Goal: Feedback & Contribution: Leave review/rating

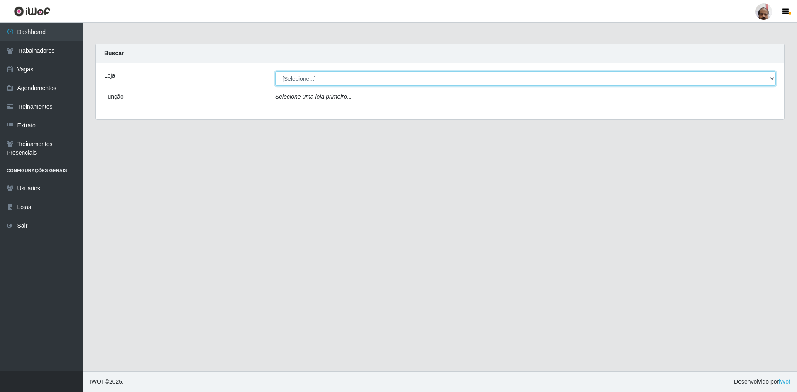
click at [770, 76] on select "[Selecione...] Mar Vermelho - Loja 05" at bounding box center [525, 78] width 500 height 15
select select "252"
click at [275, 71] on select "[Selecione...] Mar Vermelho - Loja 05" at bounding box center [525, 78] width 500 height 15
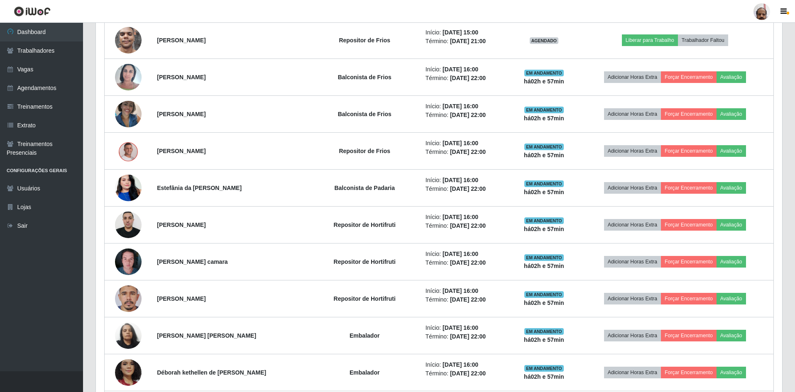
scroll to position [415, 0]
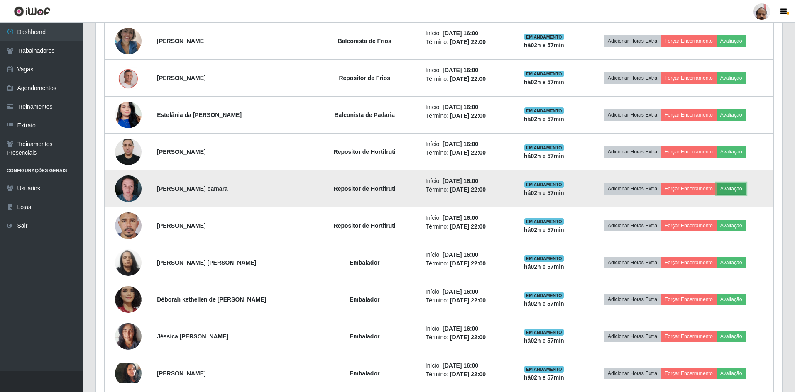
click at [734, 188] on button "Avaliação" at bounding box center [730, 189] width 29 height 12
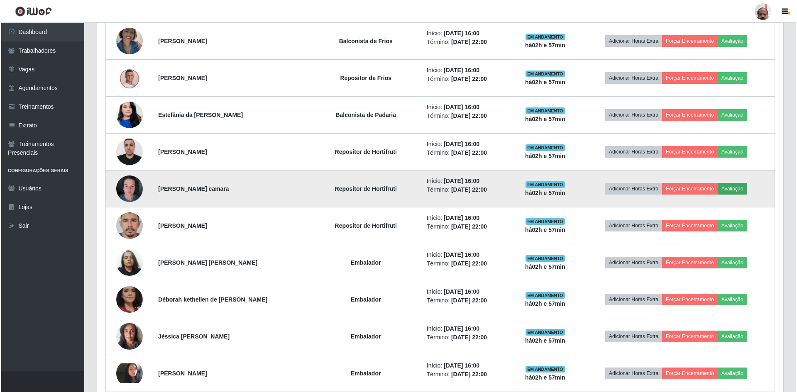
scroll to position [172, 682]
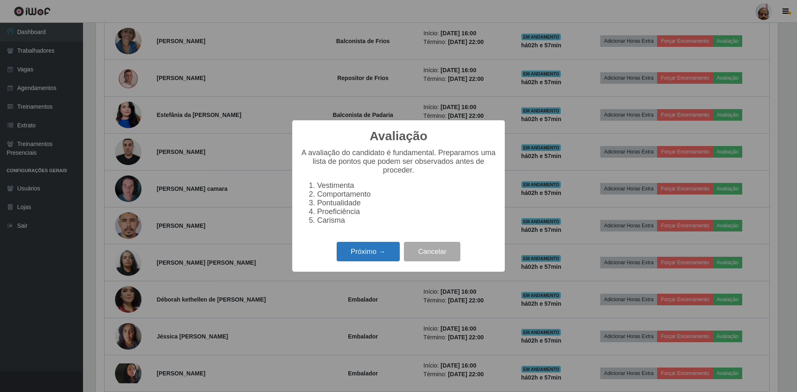
click at [372, 260] on button "Próximo →" at bounding box center [368, 252] width 63 height 20
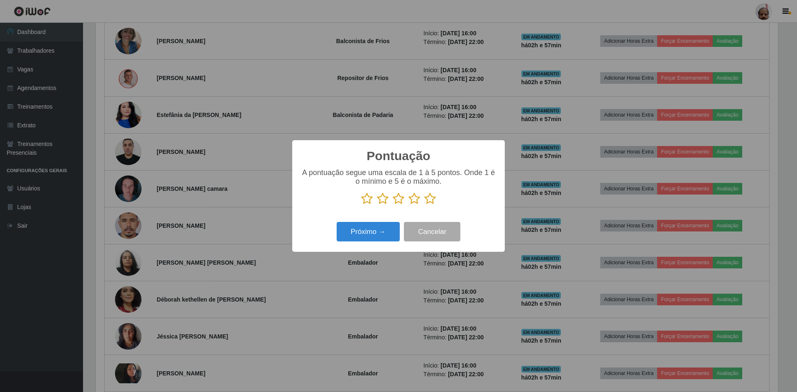
click at [369, 199] on icon at bounding box center [367, 199] width 12 height 12
click at [361, 205] on input "radio" at bounding box center [361, 205] width 0 height 0
click at [371, 235] on button "Próximo →" at bounding box center [368, 232] width 63 height 20
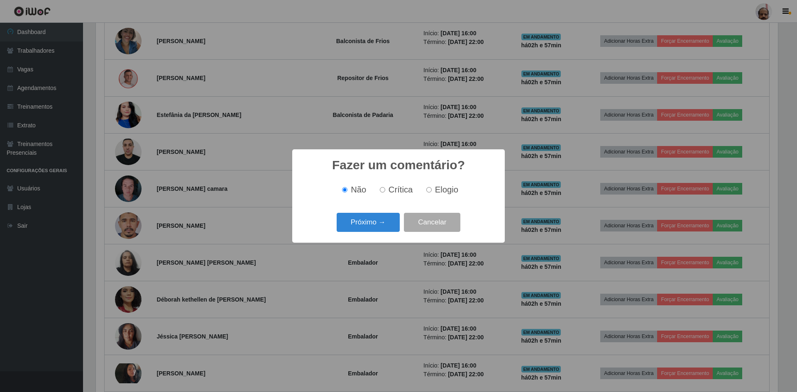
click at [401, 188] on span "Crítica" at bounding box center [400, 189] width 24 height 9
click at [385, 188] on input "Crítica" at bounding box center [382, 189] width 5 height 5
radio input "true"
click at [375, 225] on button "Próximo →" at bounding box center [368, 223] width 63 height 20
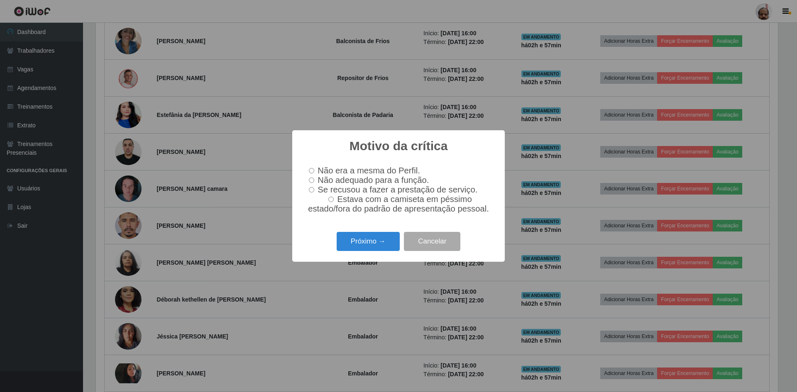
click at [315, 177] on label "Não adequado para a função." at bounding box center [366, 181] width 123 height 10
click at [314, 178] on input "Não adequado para a função." at bounding box center [311, 180] width 5 height 5
radio input "true"
click at [369, 245] on button "Próximo →" at bounding box center [368, 242] width 63 height 20
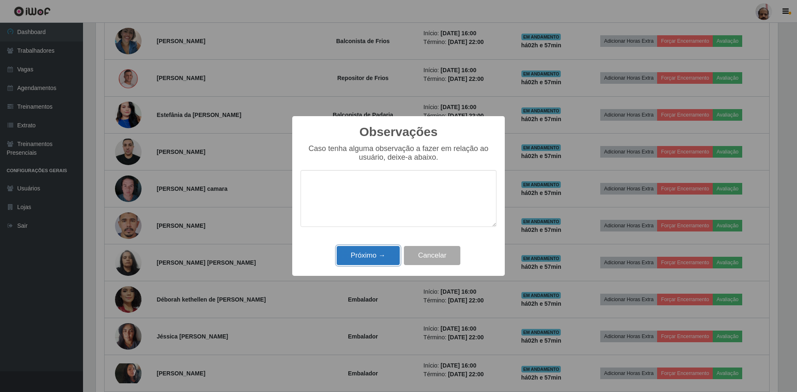
click at [368, 260] on button "Próximo →" at bounding box center [368, 256] width 63 height 20
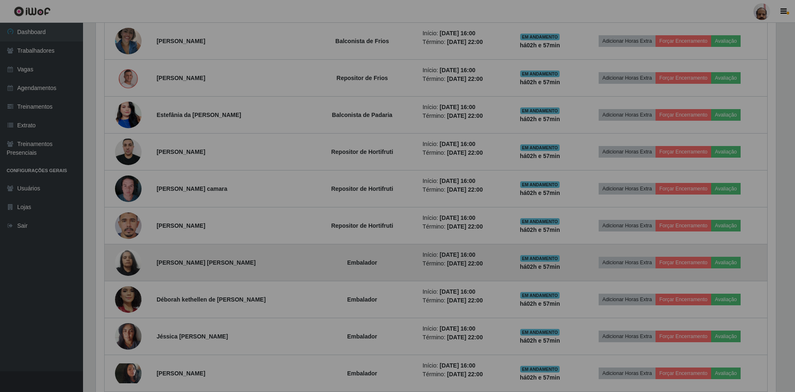
scroll to position [172, 686]
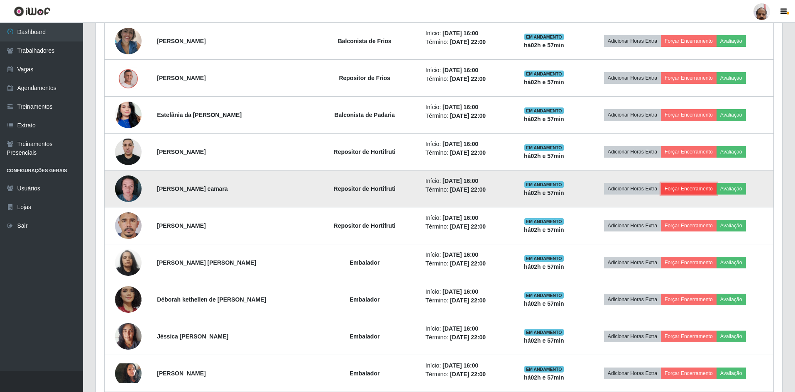
click at [694, 190] on button "Forçar Encerramento" at bounding box center [689, 189] width 56 height 12
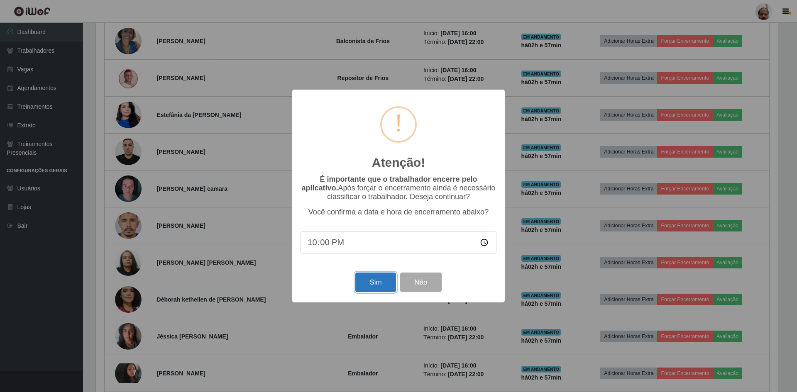
click at [374, 280] on button "Sim" at bounding box center [375, 283] width 40 height 20
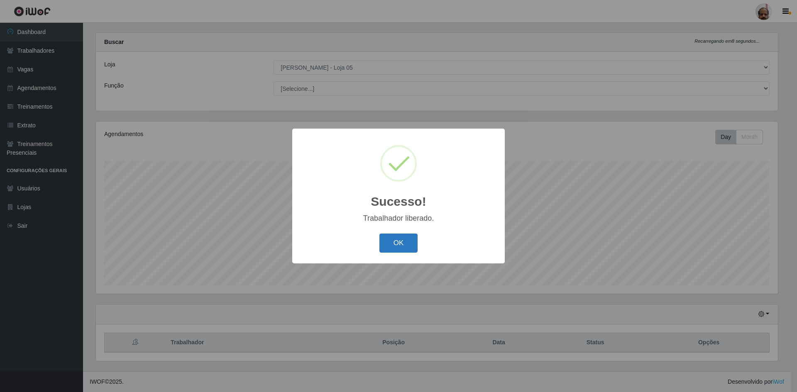
click at [387, 253] on button "OK" at bounding box center [398, 244] width 39 height 20
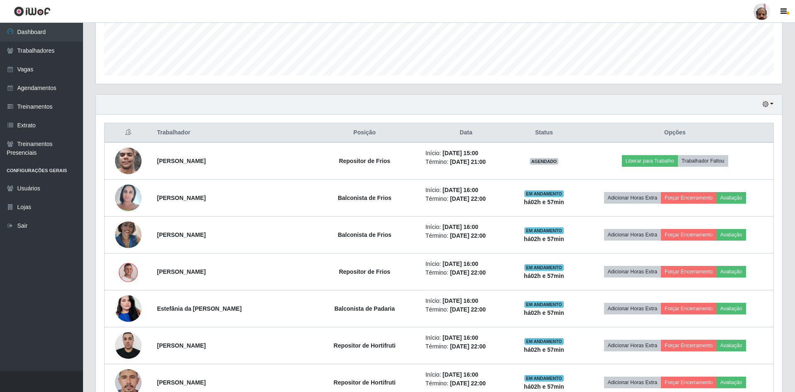
scroll to position [260, 0]
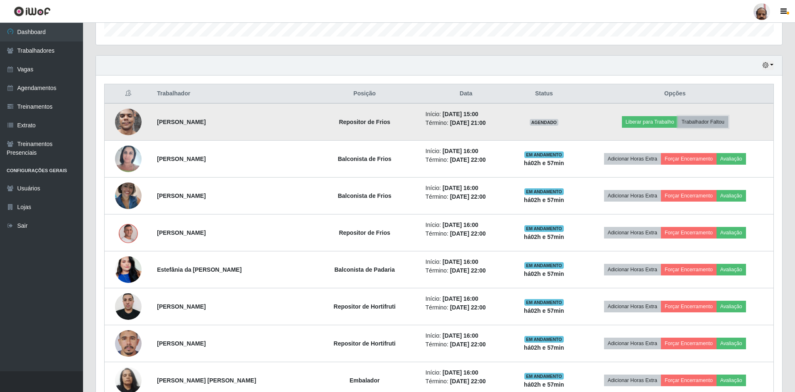
click at [704, 120] on button "Trabalhador Faltou" at bounding box center [703, 122] width 50 height 12
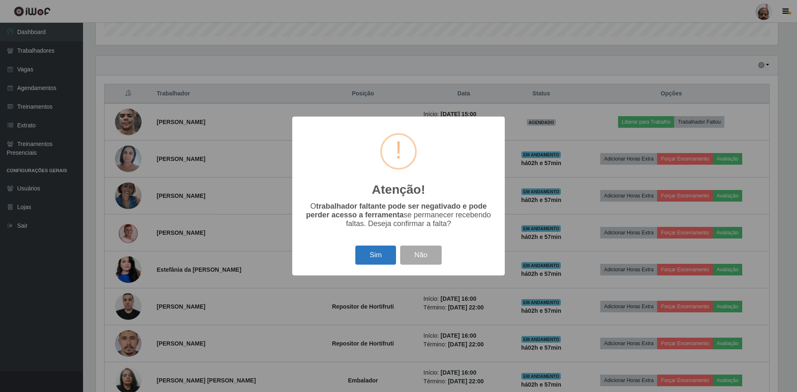
click at [373, 262] on button "Sim" at bounding box center [375, 256] width 40 height 20
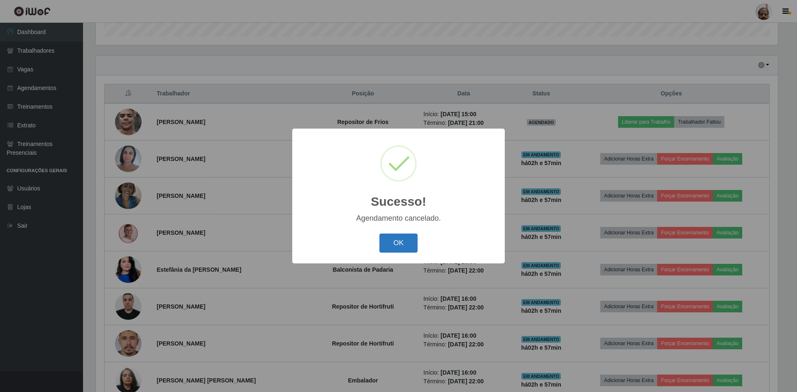
click at [395, 245] on button "OK" at bounding box center [398, 244] width 39 height 20
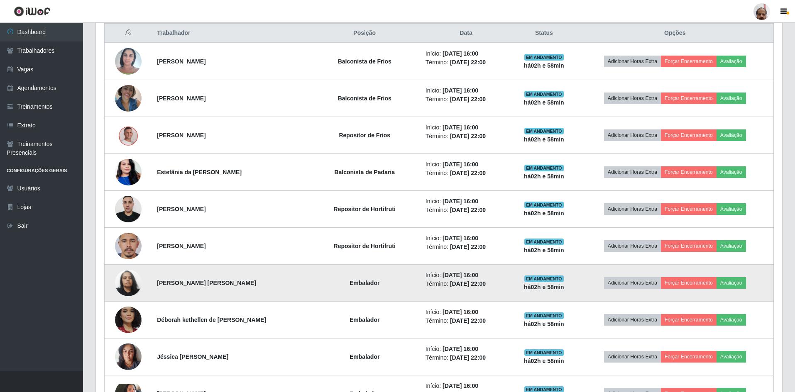
scroll to position [385, 0]
